Goal: Transaction & Acquisition: Obtain resource

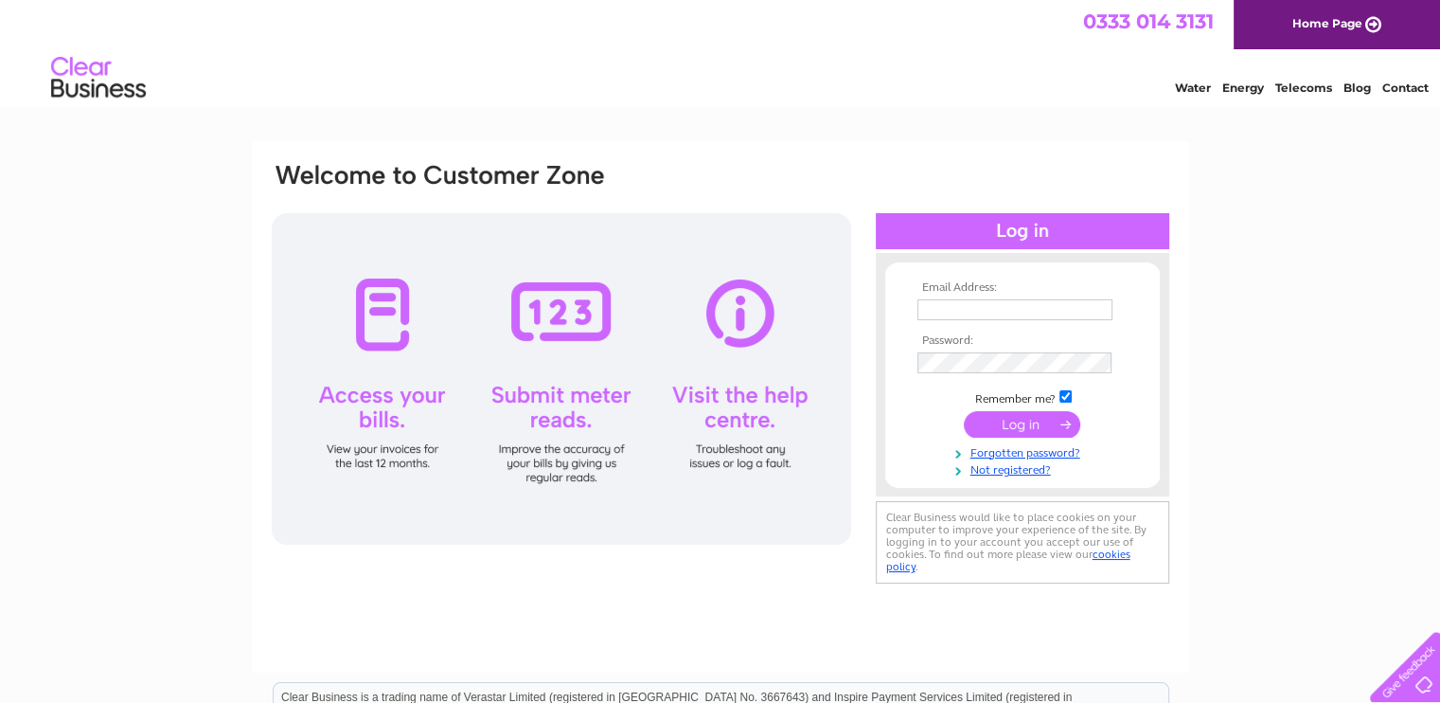
type input "[EMAIL_ADDRESS][DOMAIN_NAME]"
click at [1011, 417] on input "submit" at bounding box center [1022, 424] width 116 height 27
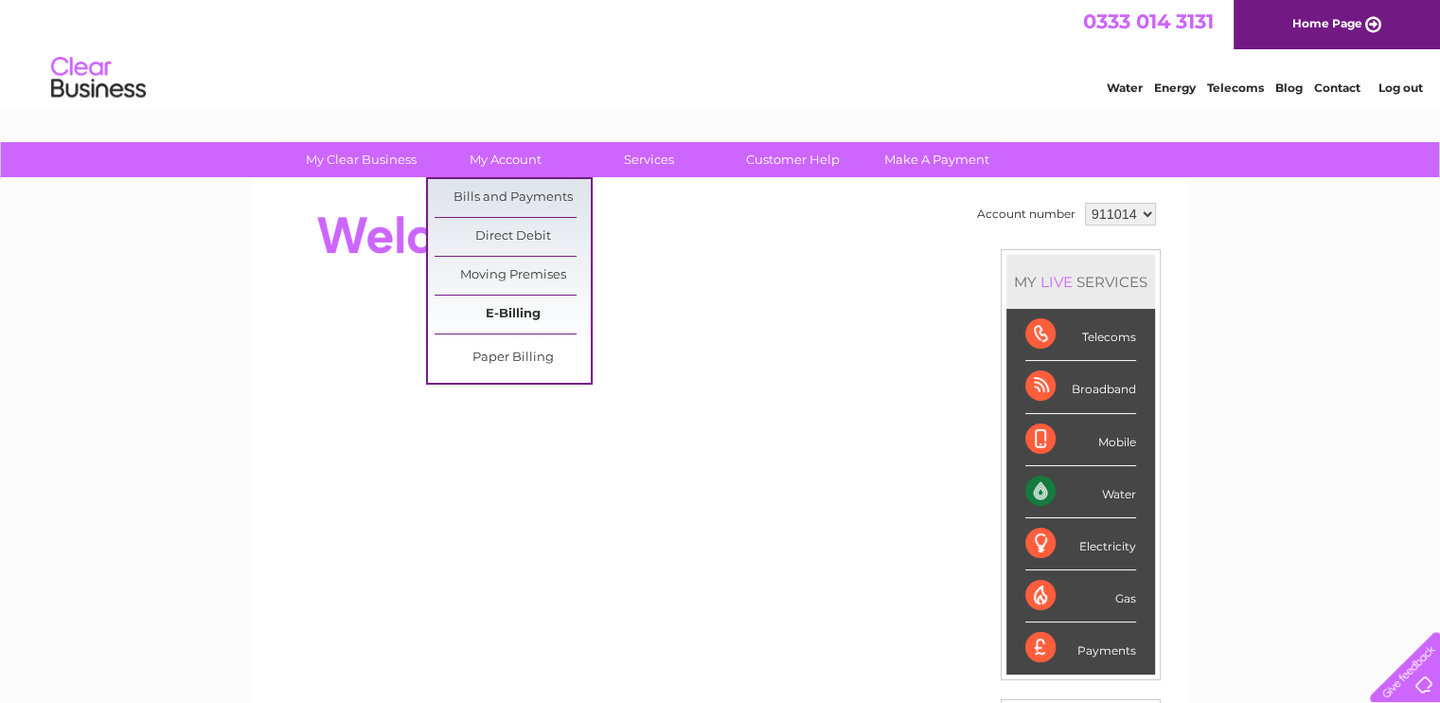
click at [542, 323] on link "E-Billing" at bounding box center [513, 314] width 156 height 38
click at [527, 164] on link "My Account" at bounding box center [505, 159] width 156 height 35
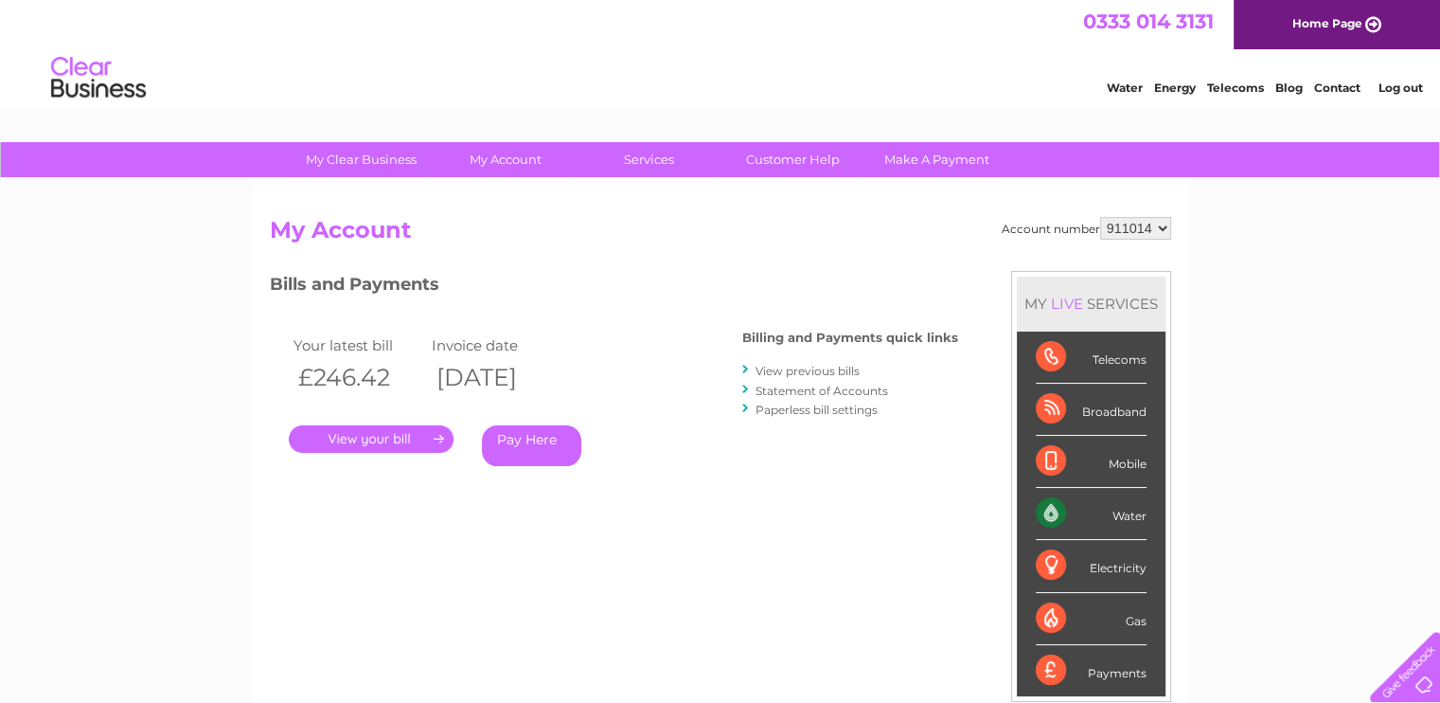
click at [859, 367] on link "View previous bills" at bounding box center [808, 371] width 104 height 14
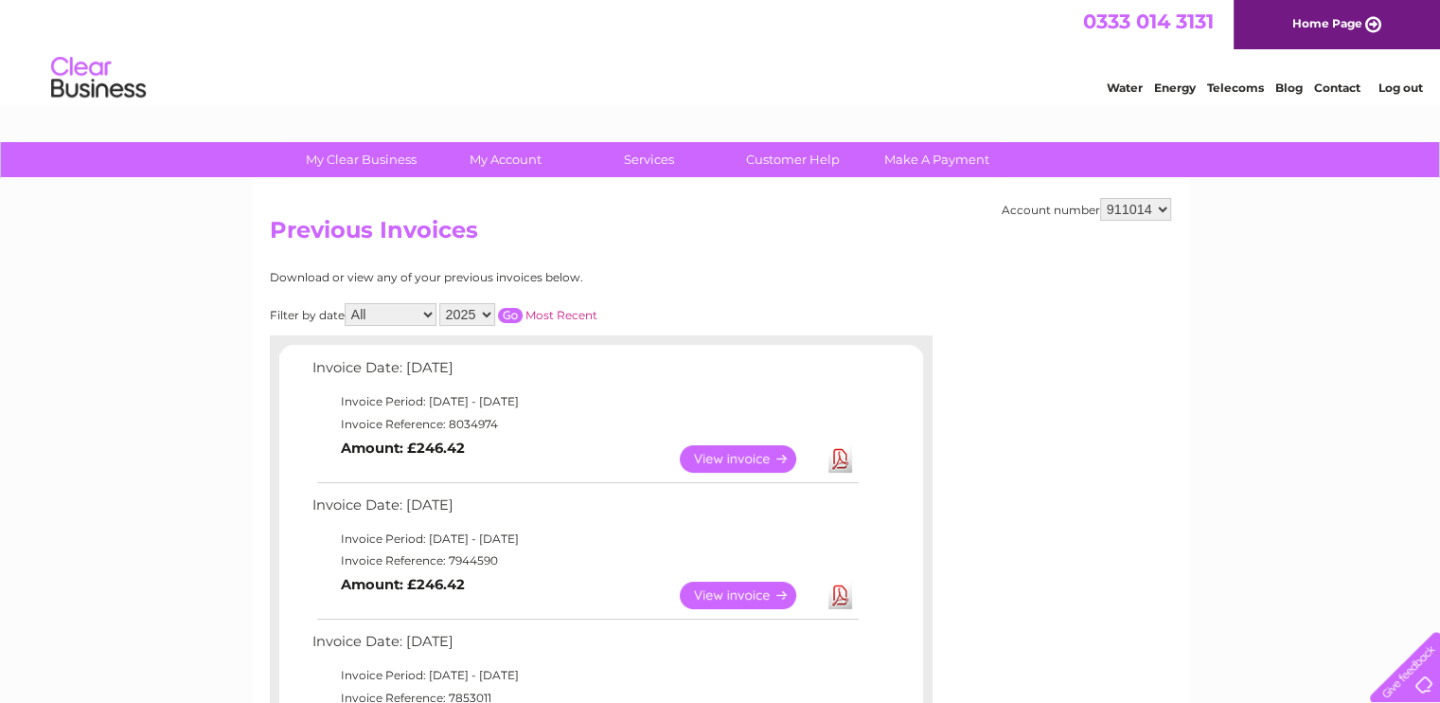
click at [735, 596] on link "View" at bounding box center [749, 594] width 139 height 27
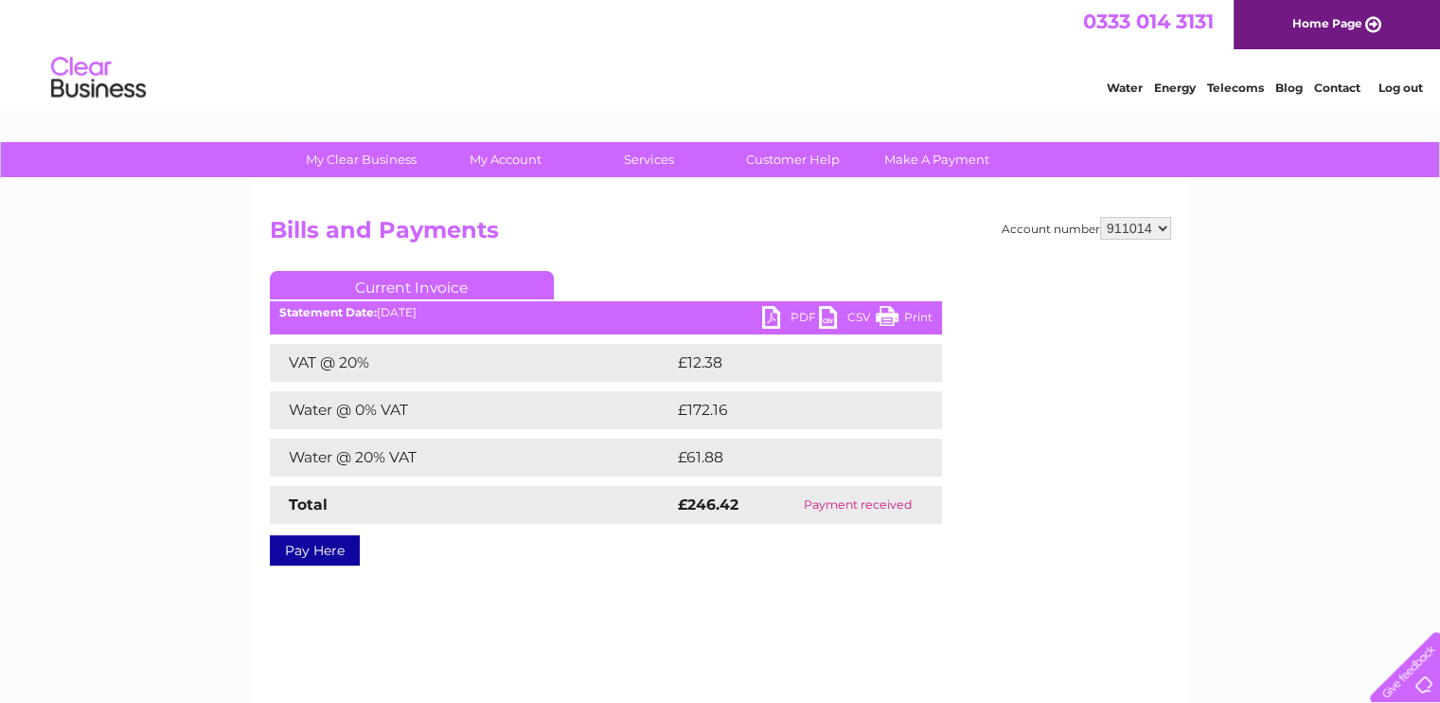
click at [782, 328] on link "PDF" at bounding box center [790, 319] width 57 height 27
